Goal: Information Seeking & Learning: Learn about a topic

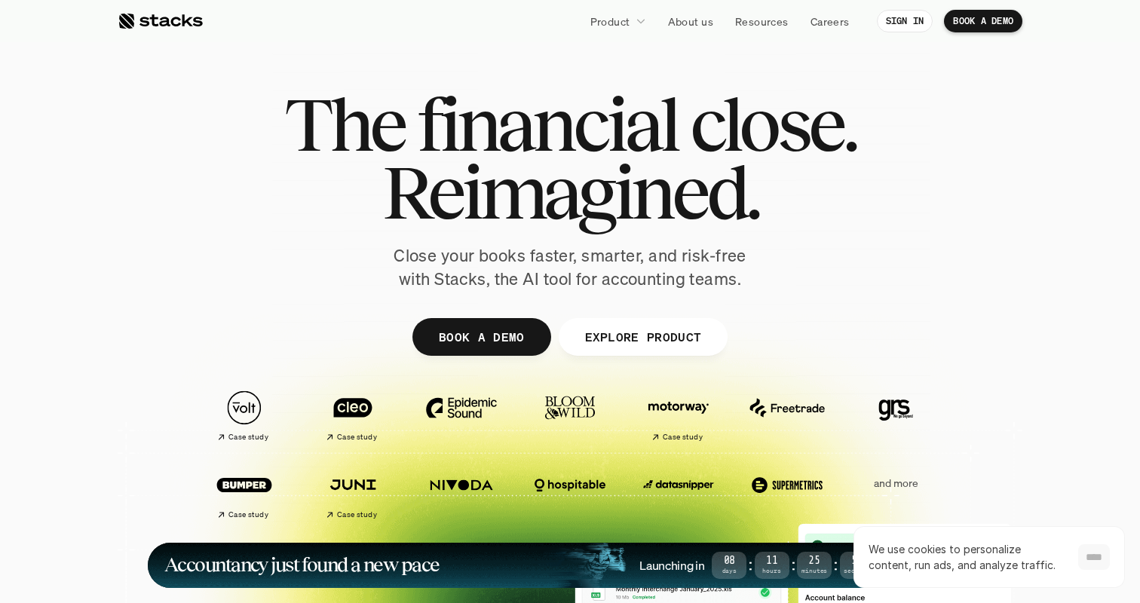
click at [1078, 548] on input "****" at bounding box center [1094, 557] width 32 height 26
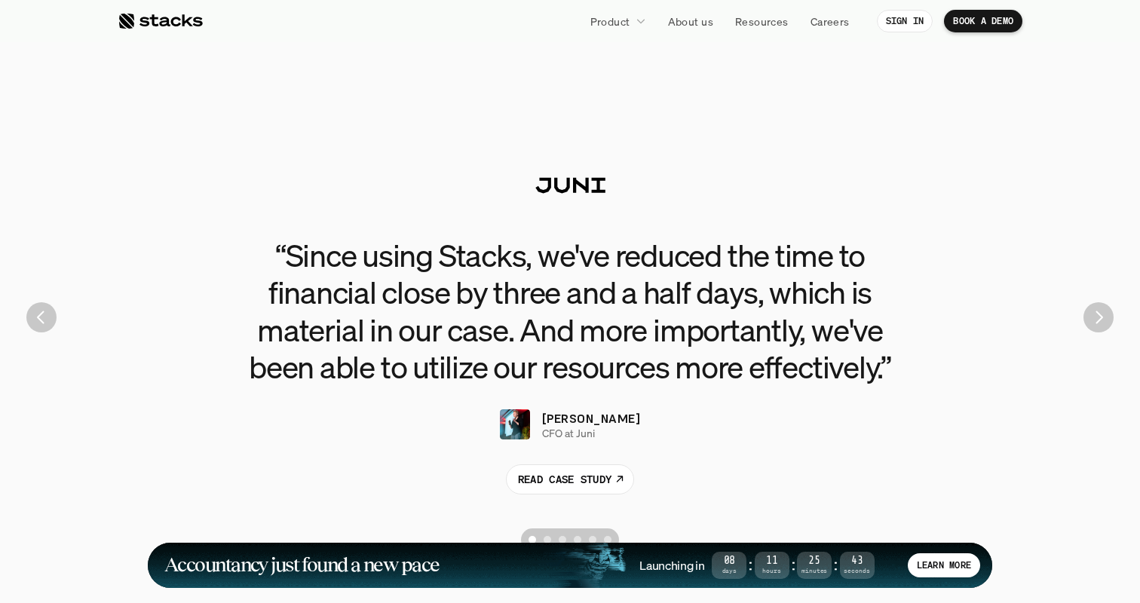
scroll to position [3394, 0]
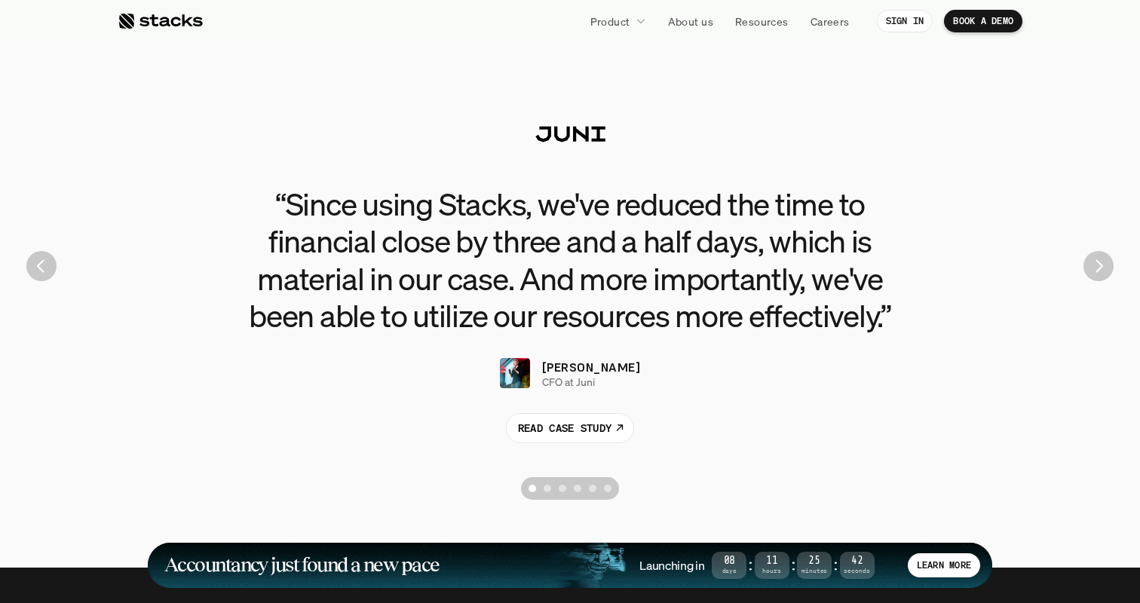
click at [1107, 264] on img "Next" at bounding box center [1099, 266] width 30 height 30
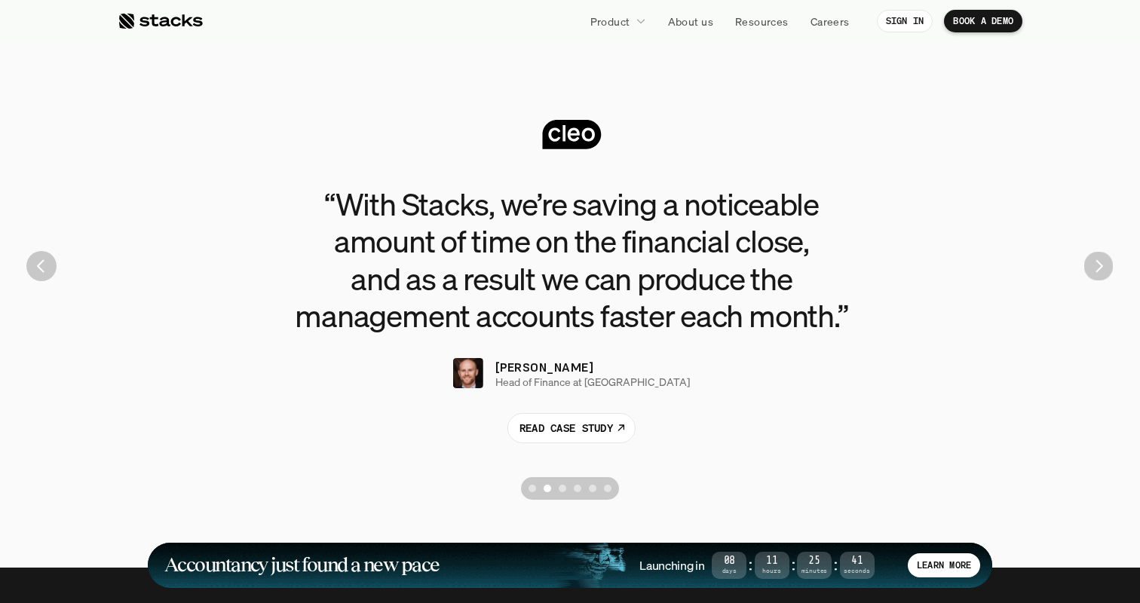
click at [1096, 269] on img "Next" at bounding box center [1098, 266] width 29 height 29
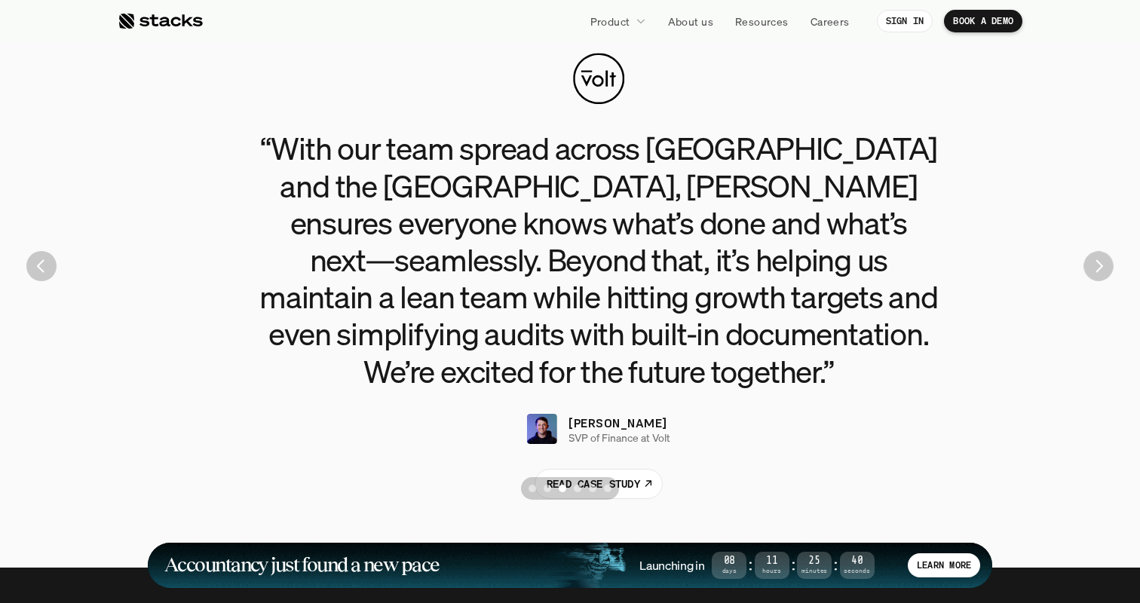
click at [1096, 269] on img "Next" at bounding box center [1098, 265] width 29 height 29
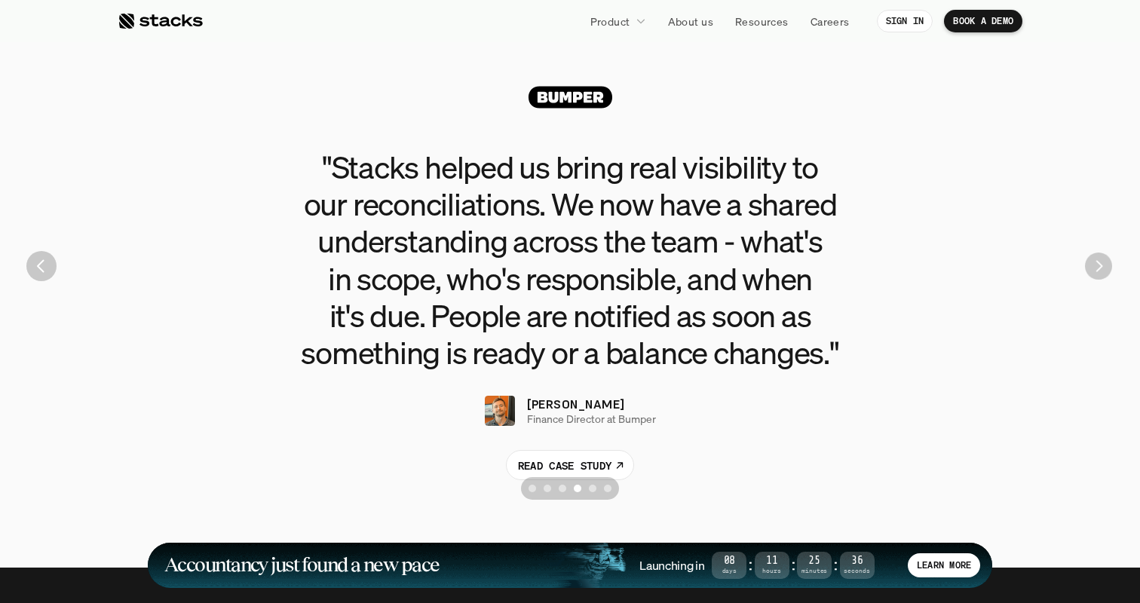
click at [1096, 269] on img "Next" at bounding box center [1098, 266] width 27 height 27
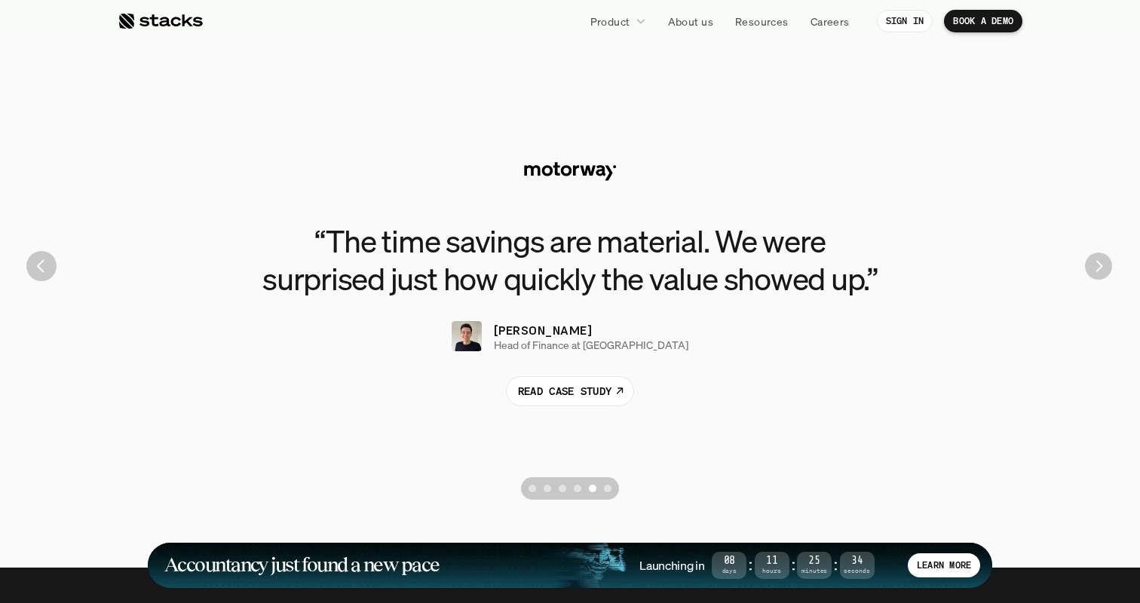
click at [1096, 269] on img "Next" at bounding box center [1098, 266] width 27 height 27
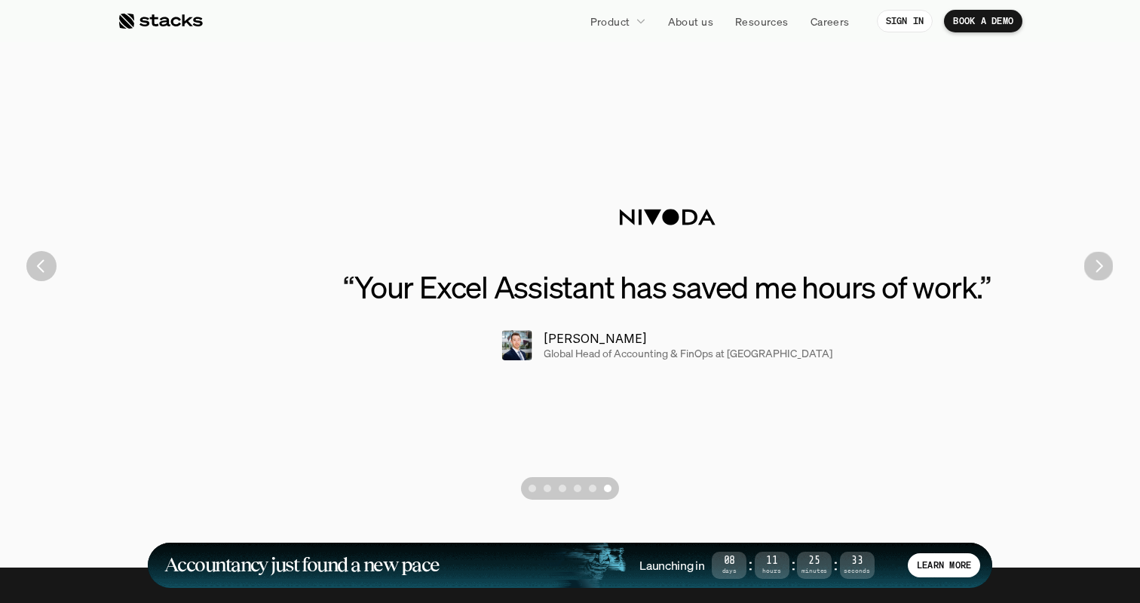
click at [1096, 269] on img "Next" at bounding box center [1098, 266] width 29 height 29
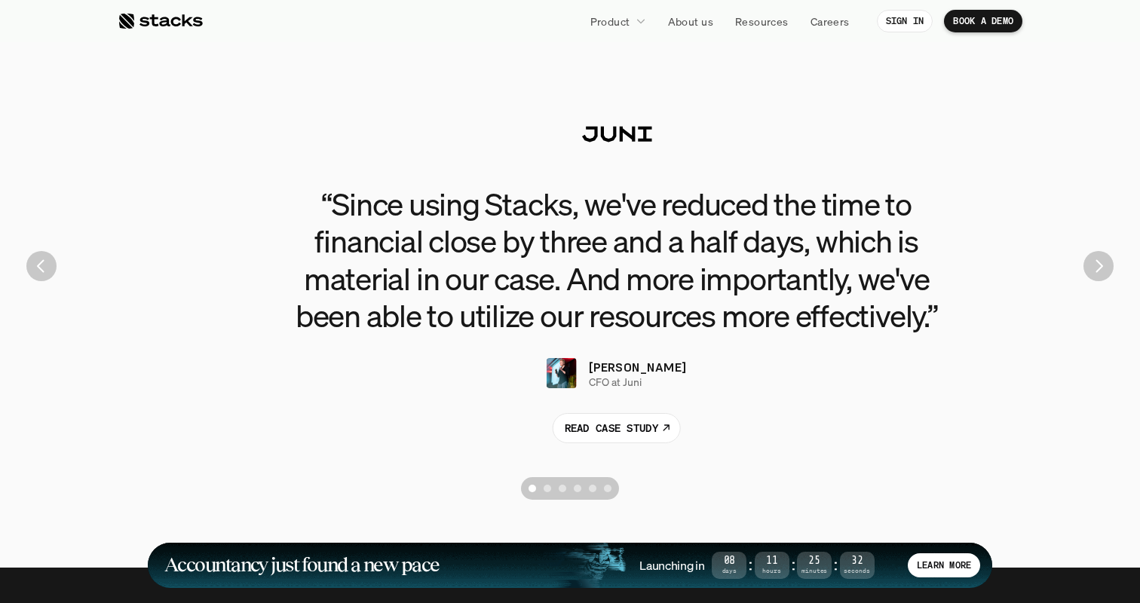
click at [1096, 269] on img "Next" at bounding box center [1099, 266] width 30 height 30
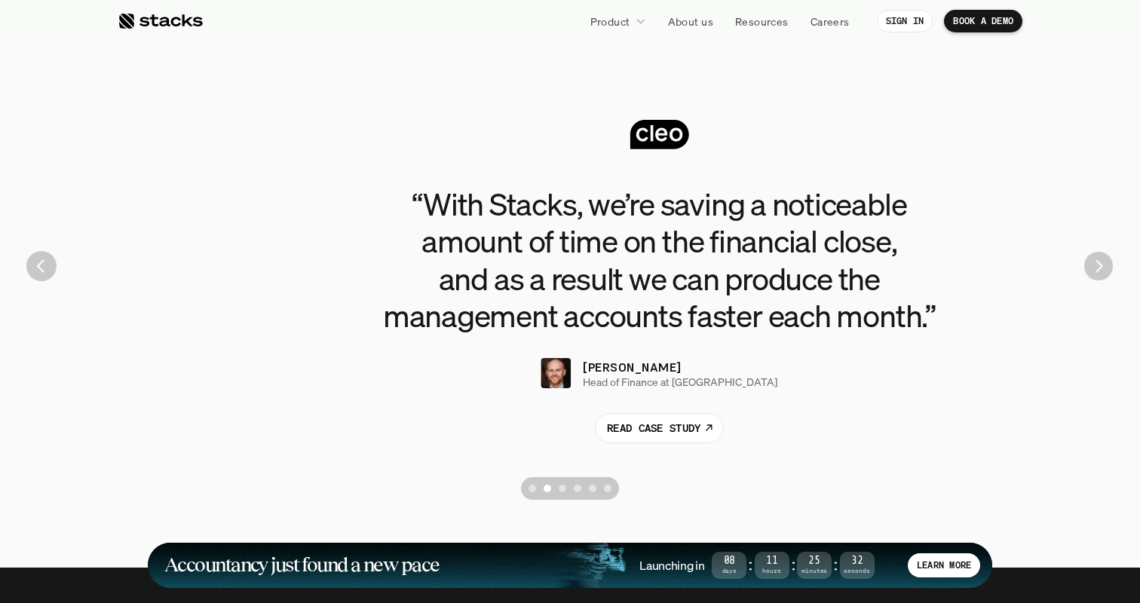
click at [1096, 269] on img "Next" at bounding box center [1098, 266] width 29 height 29
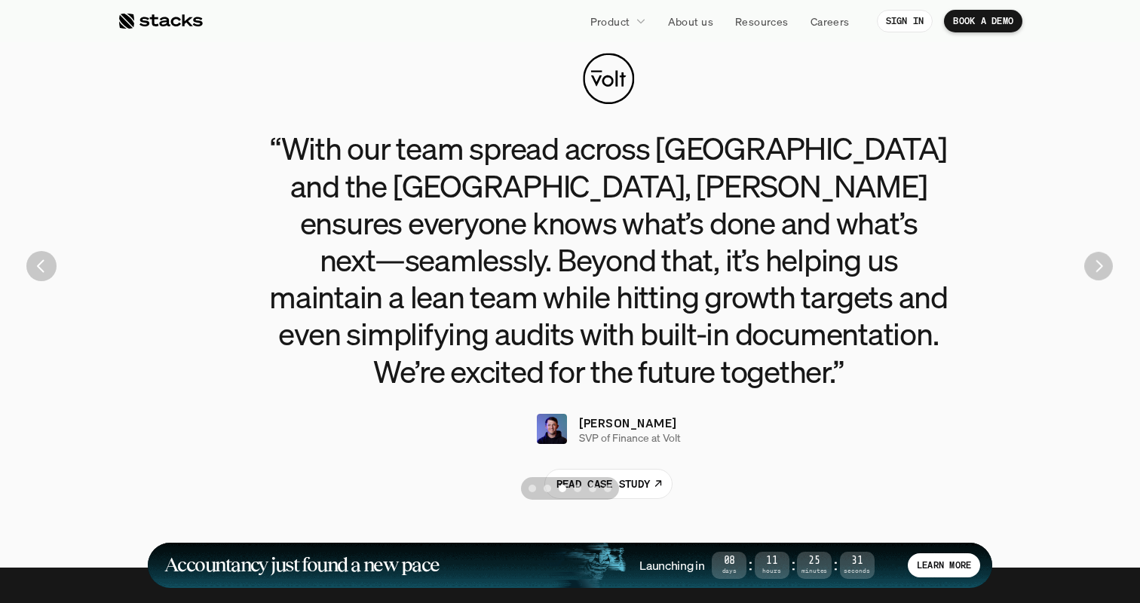
click at [1096, 269] on img "Next" at bounding box center [1098, 266] width 28 height 28
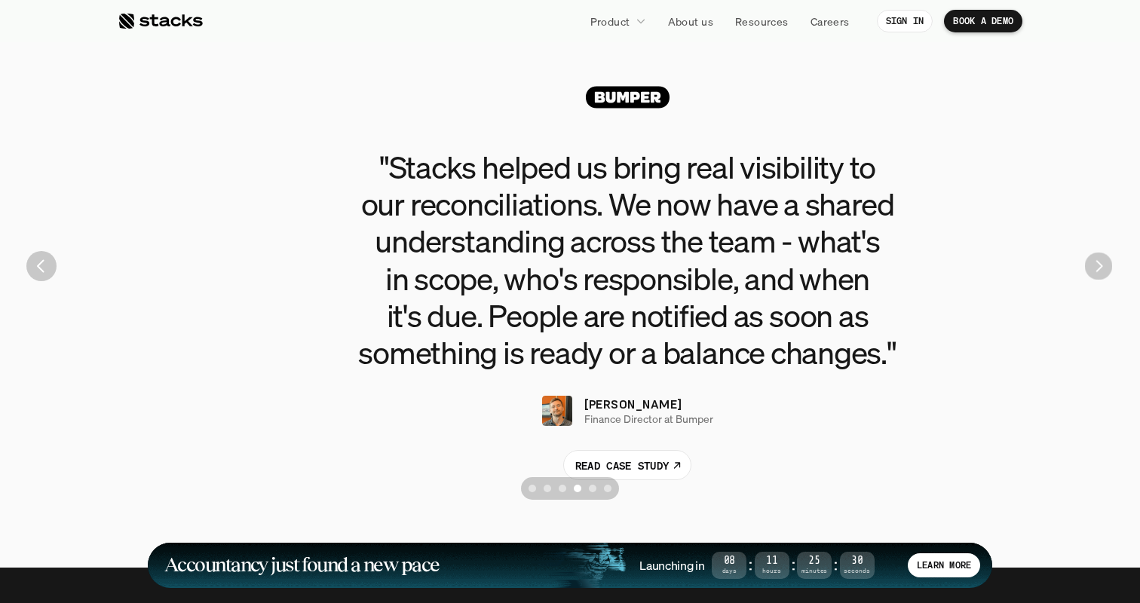
click at [1096, 269] on img "Next" at bounding box center [1099, 267] width 28 height 28
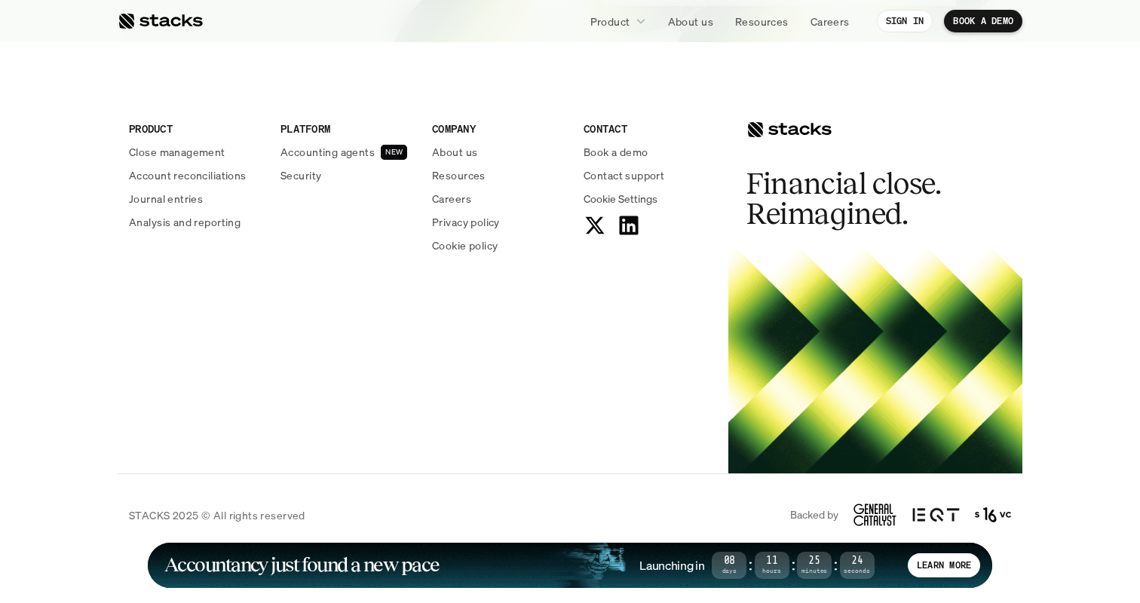
scroll to position [5578, 0]
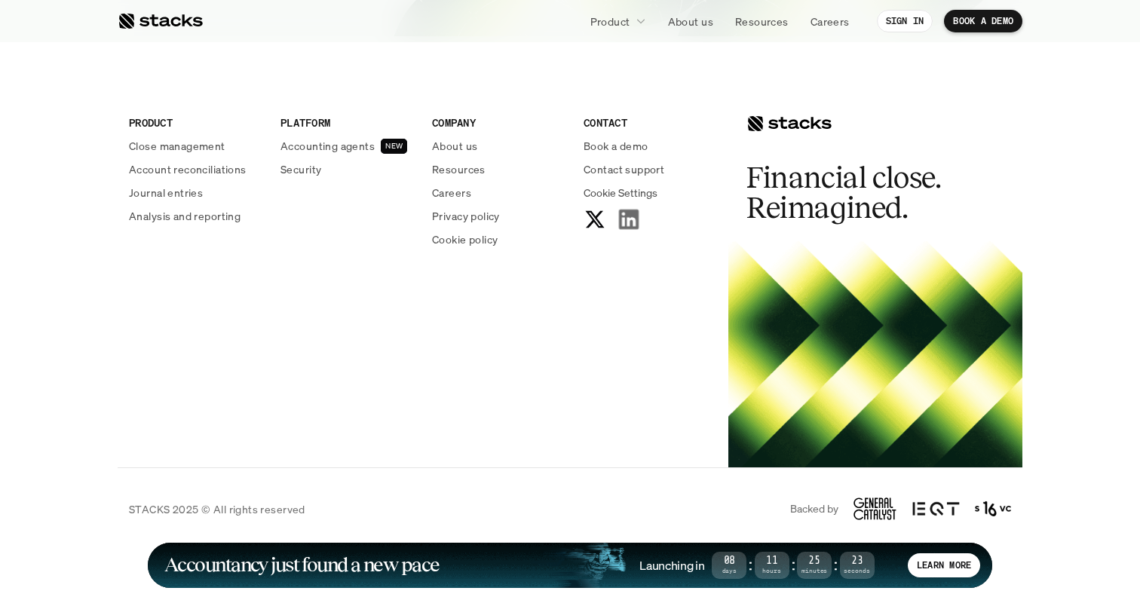
click at [637, 221] on use at bounding box center [629, 220] width 20 height 20
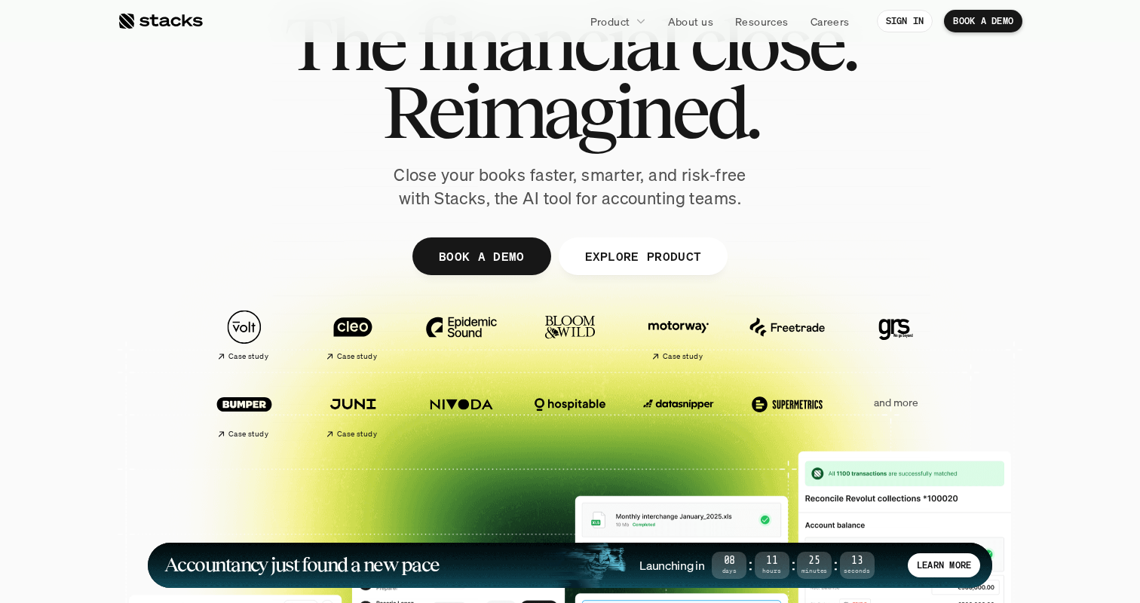
scroll to position [0, 0]
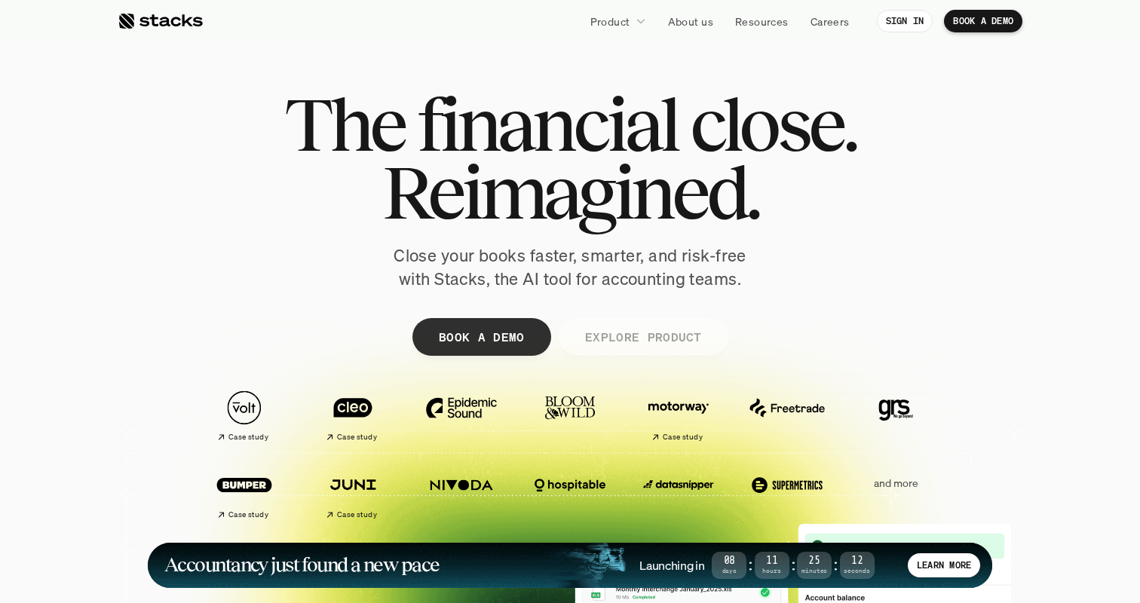
click at [669, 336] on p "EXPLORE PRODUCT" at bounding box center [642, 337] width 117 height 22
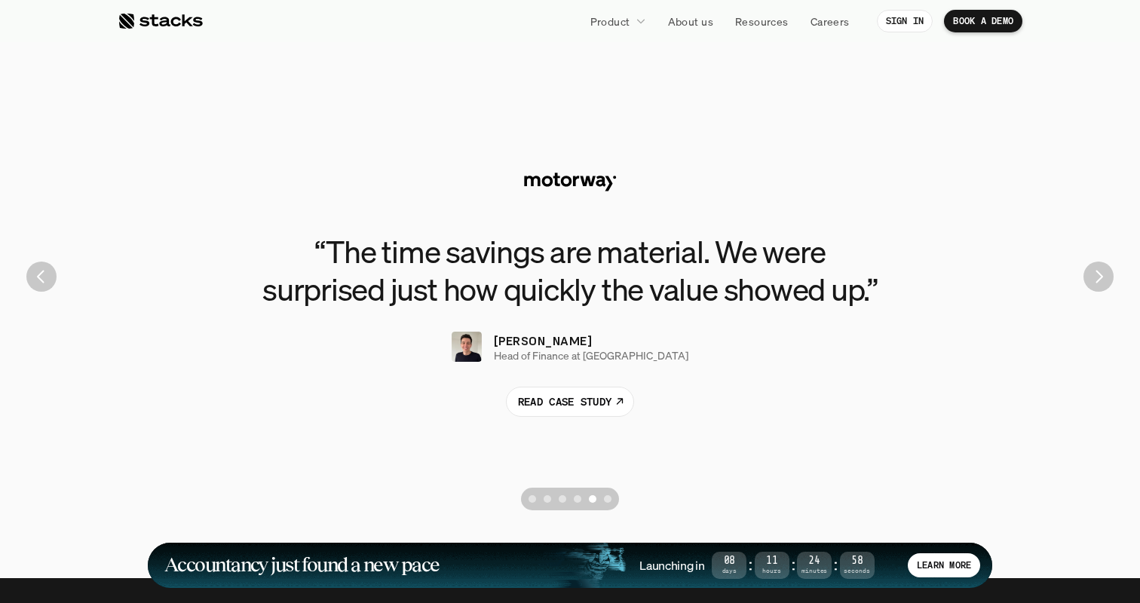
scroll to position [3401, 0]
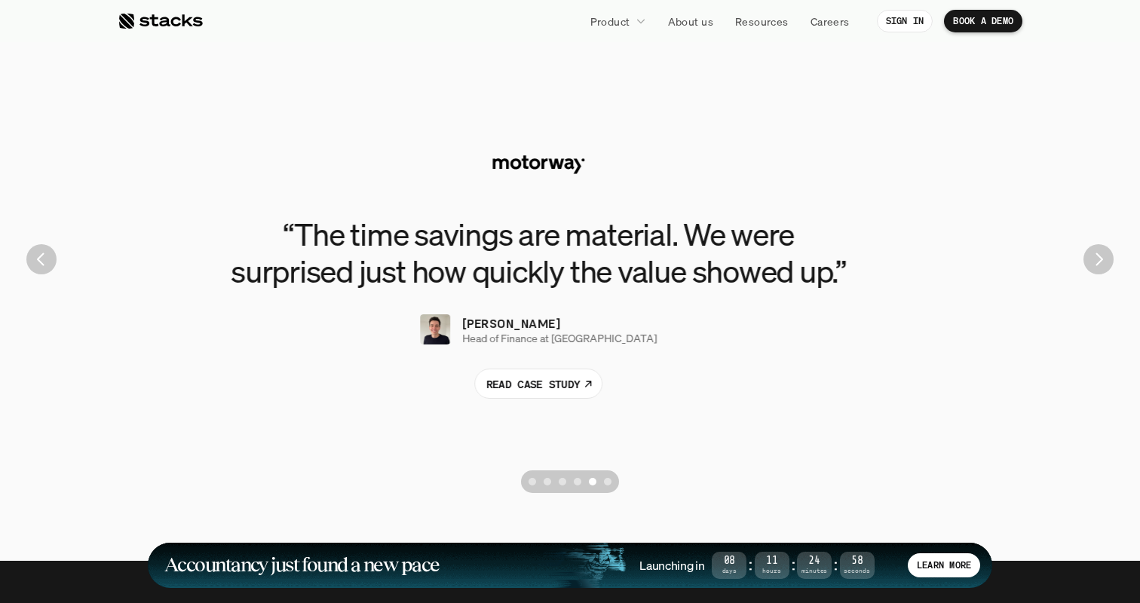
drag, startPoint x: 737, startPoint y: 295, endPoint x: 538, endPoint y: 296, distance: 198.3
click at [538, 297] on div "“The time savings are material. We were surprised just how quickly the value sh…" at bounding box center [538, 307] width 905 height 183
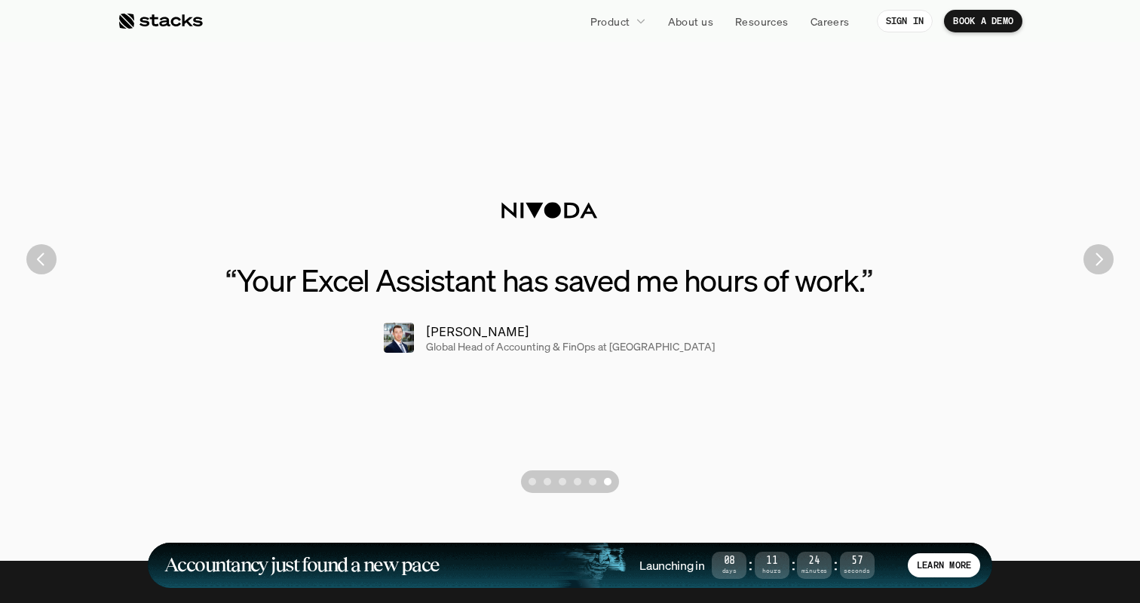
drag, startPoint x: 763, startPoint y: 287, endPoint x: 515, endPoint y: 291, distance: 248.1
click at [522, 290] on h3 "“ Your Excel Assistant has saved me hours of work. ”" at bounding box center [549, 280] width 679 height 37
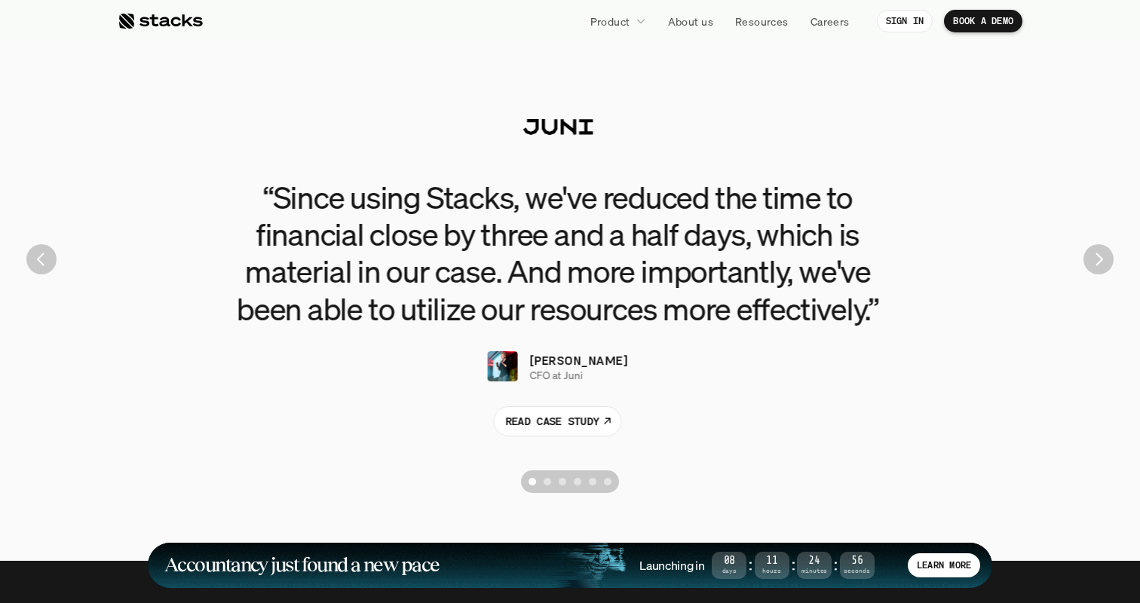
drag, startPoint x: 710, startPoint y: 297, endPoint x: 581, endPoint y: 297, distance: 128.9
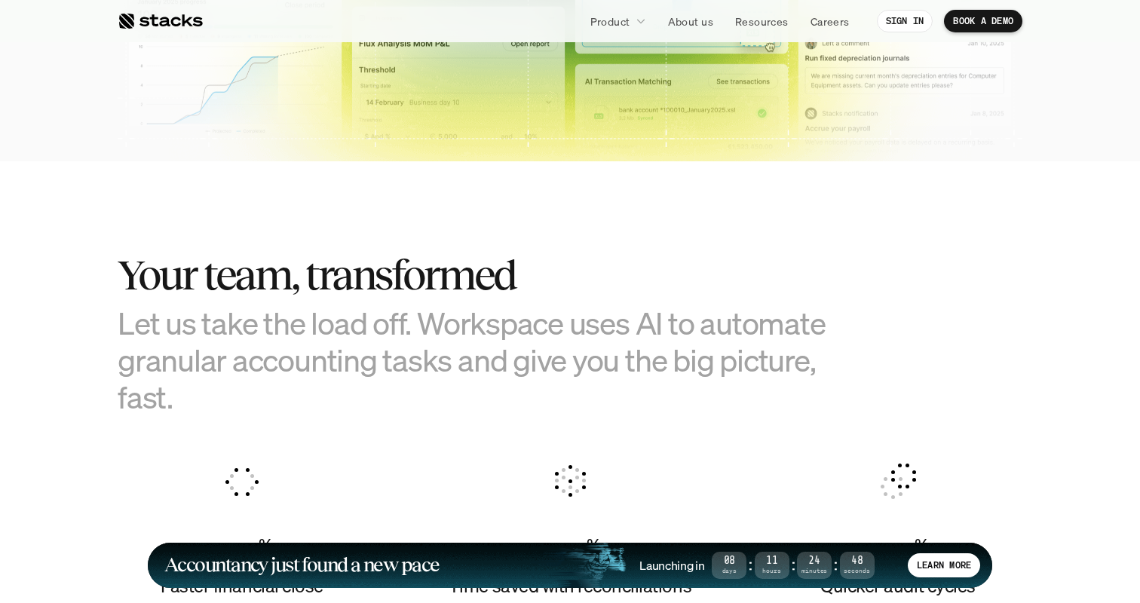
scroll to position [0, 0]
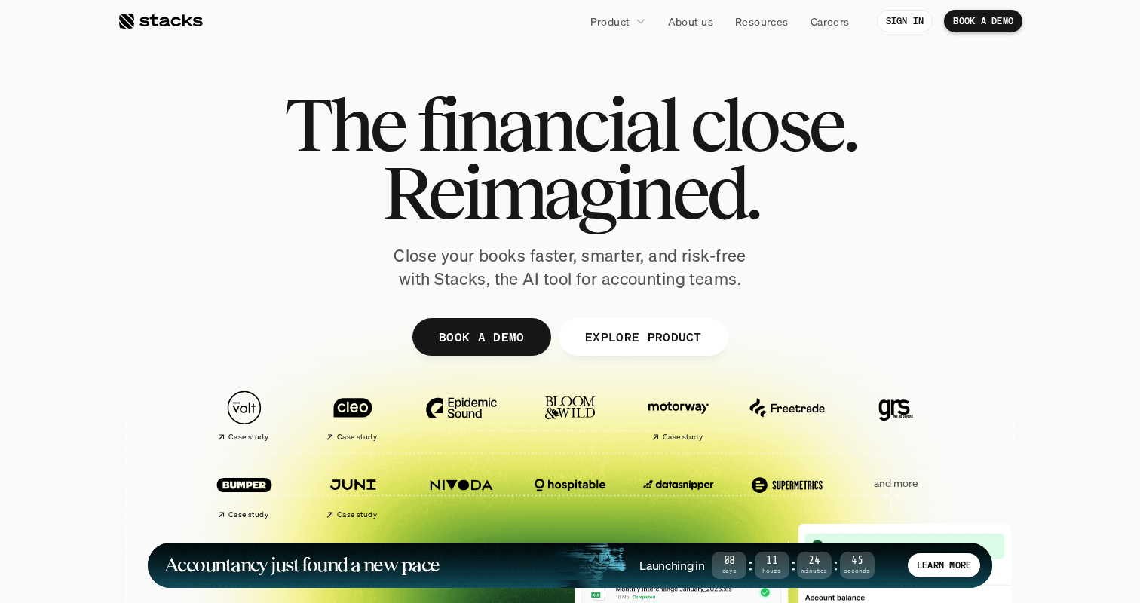
click at [169, 14] on div at bounding box center [160, 21] width 85 height 18
